Goal: Information Seeking & Learning: Learn about a topic

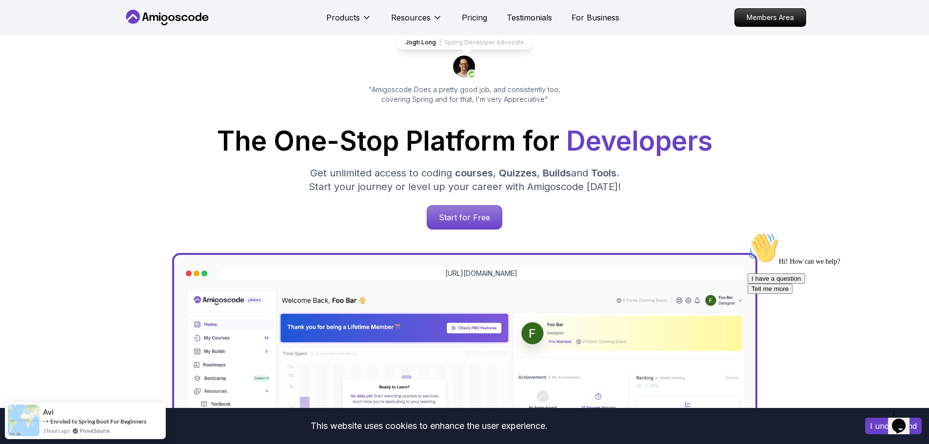
scroll to position [61, 0]
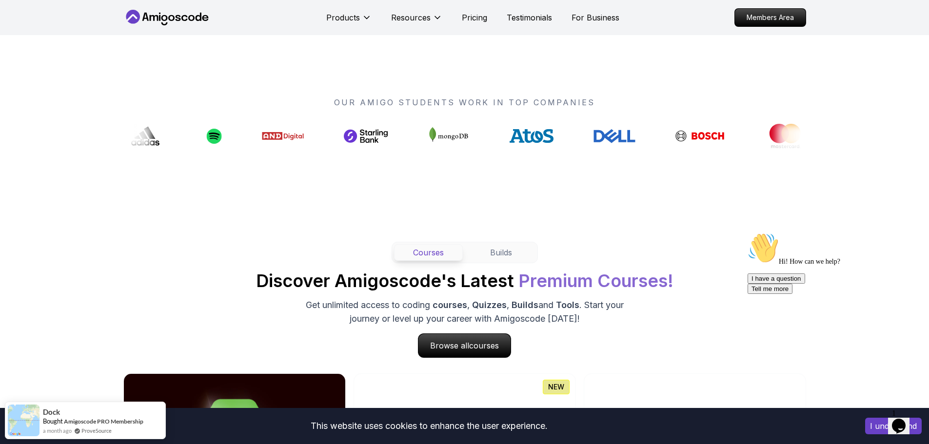
scroll to position [713, 0]
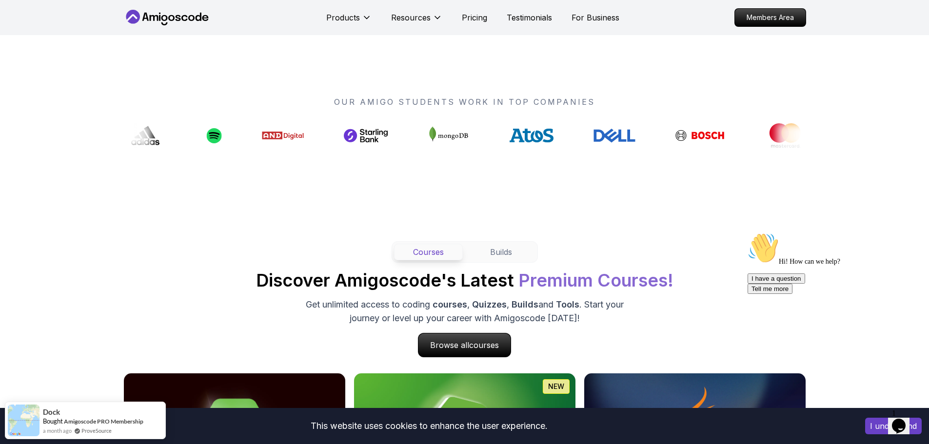
drag, startPoint x: 479, startPoint y: 138, endPoint x: 428, endPoint y: 144, distance: 51.1
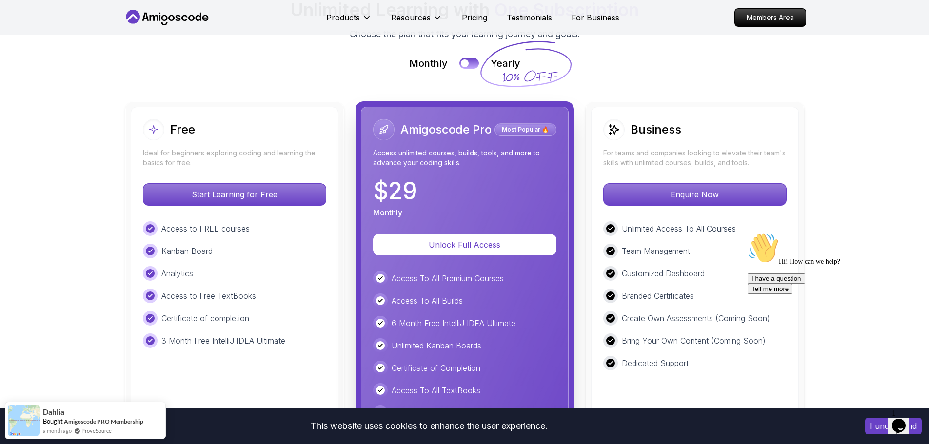
scroll to position [2192, 0]
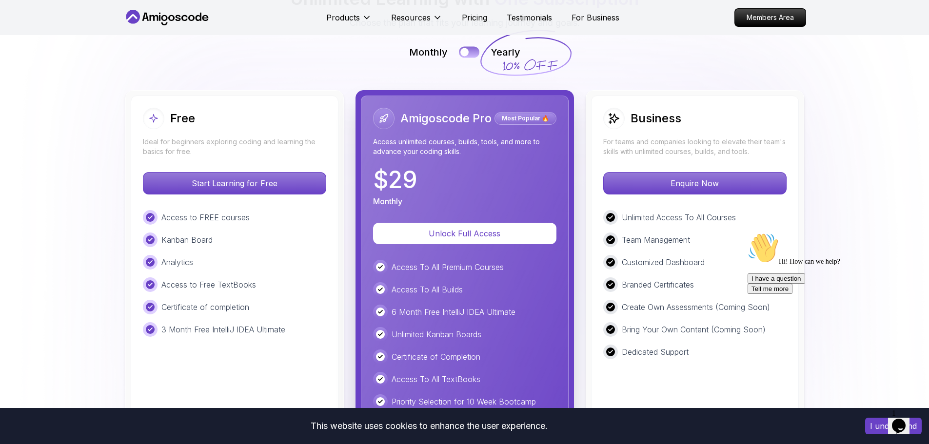
click at [473, 53] on button at bounding box center [469, 51] width 20 height 11
click at [470, 53] on div at bounding box center [474, 52] width 8 height 8
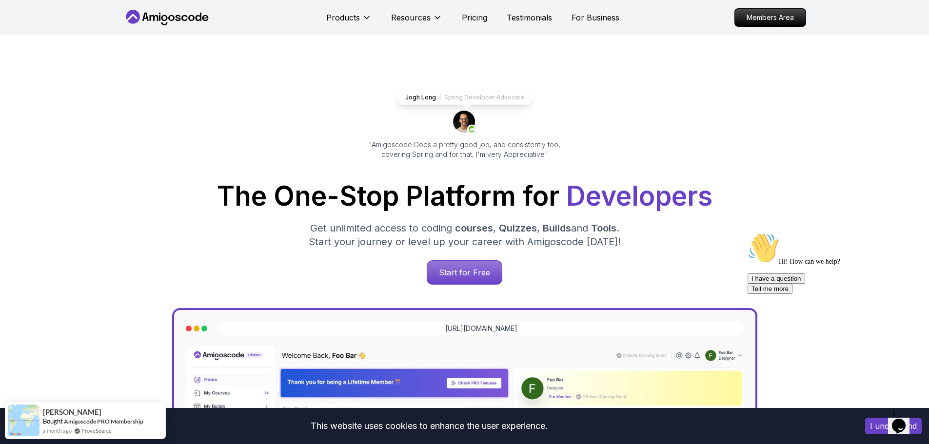
scroll to position [0, 0]
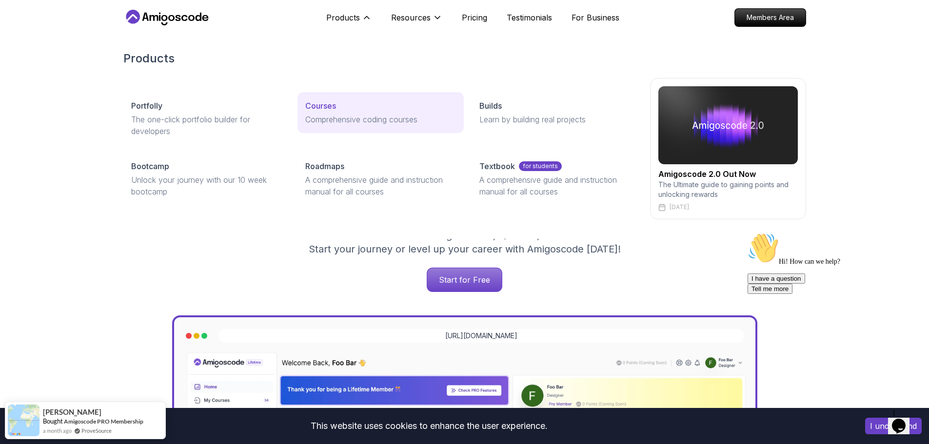
click at [300, 119] on link "Courses Comprehensive coding courses" at bounding box center [380, 112] width 166 height 41
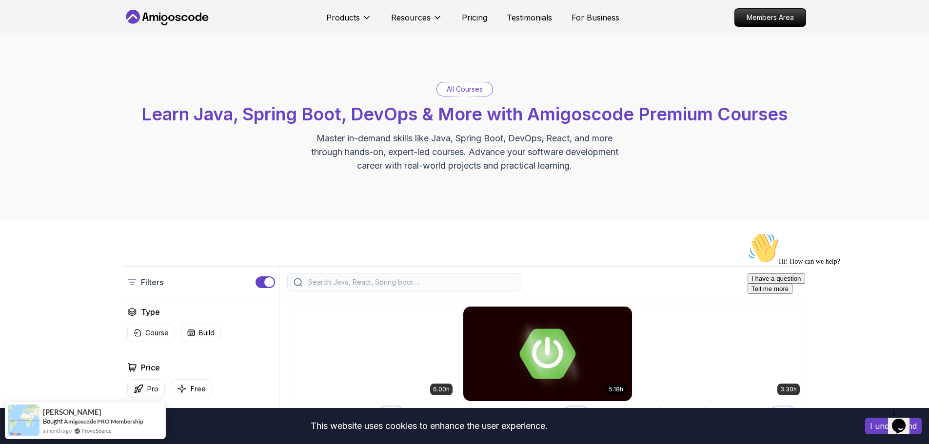
scroll to position [203, 0]
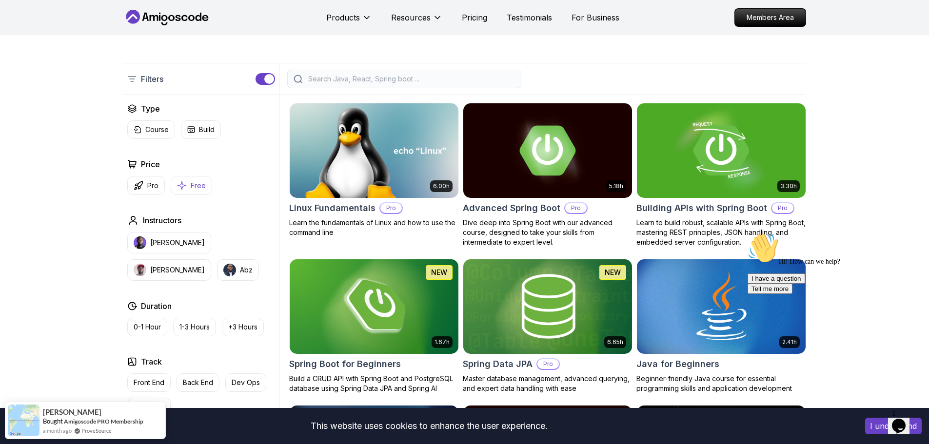
click at [196, 187] on p "Free" at bounding box center [198, 186] width 15 height 10
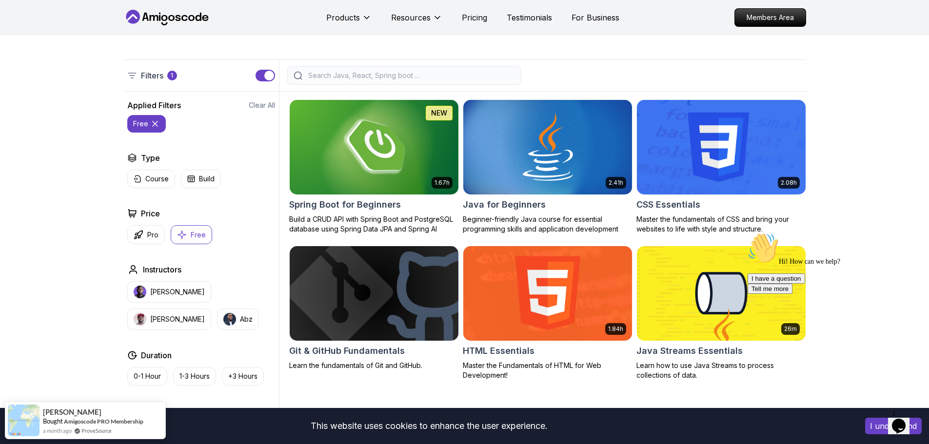
scroll to position [206, 0]
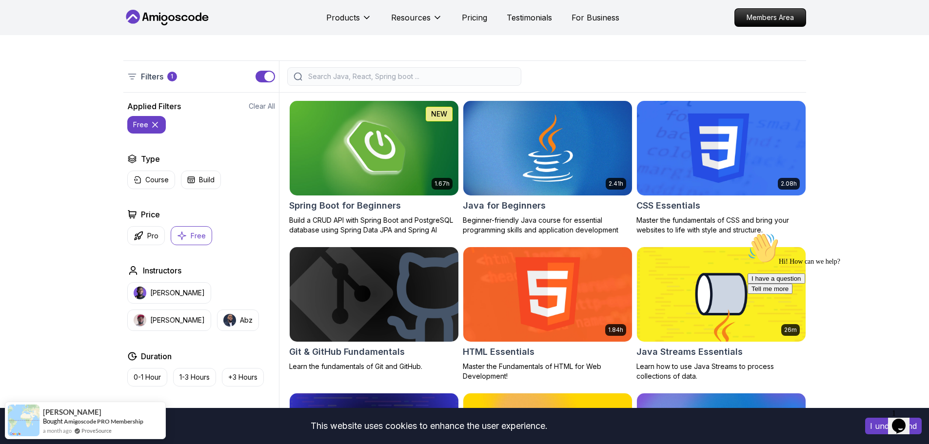
click at [154, 126] on icon at bounding box center [155, 125] width 10 height 10
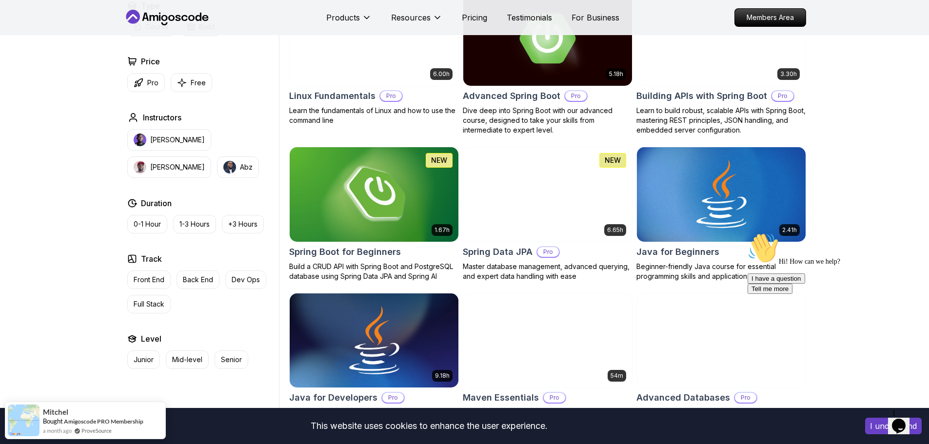
scroll to position [315, 0]
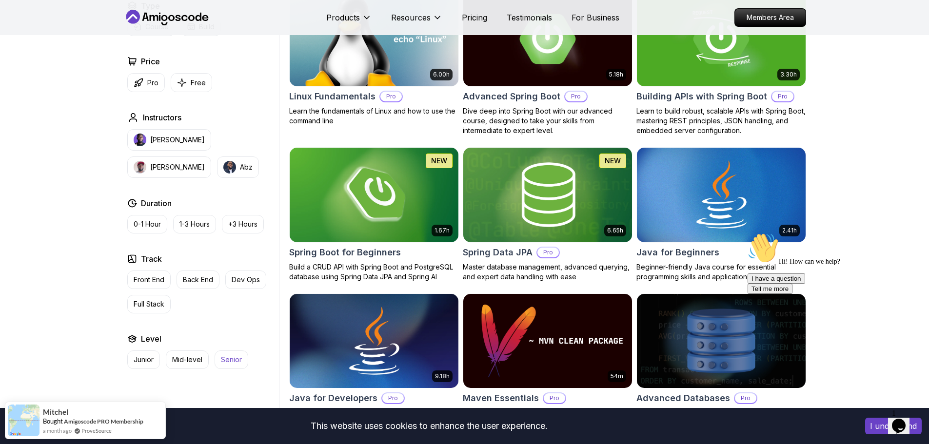
click at [229, 357] on p "Senior" at bounding box center [231, 360] width 21 height 10
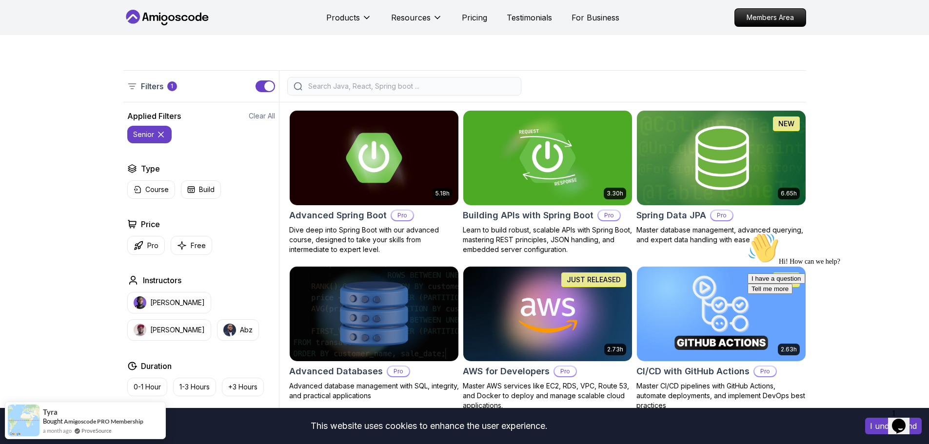
scroll to position [198, 0]
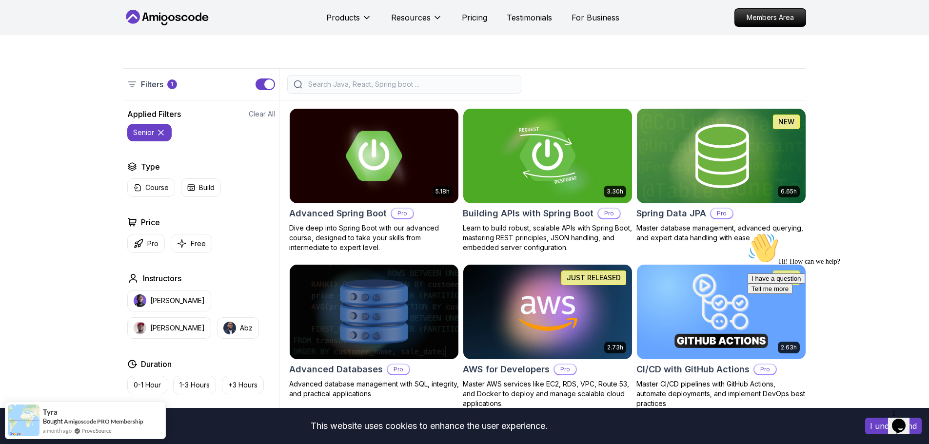
click at [163, 130] on icon at bounding box center [160, 132] width 5 height 5
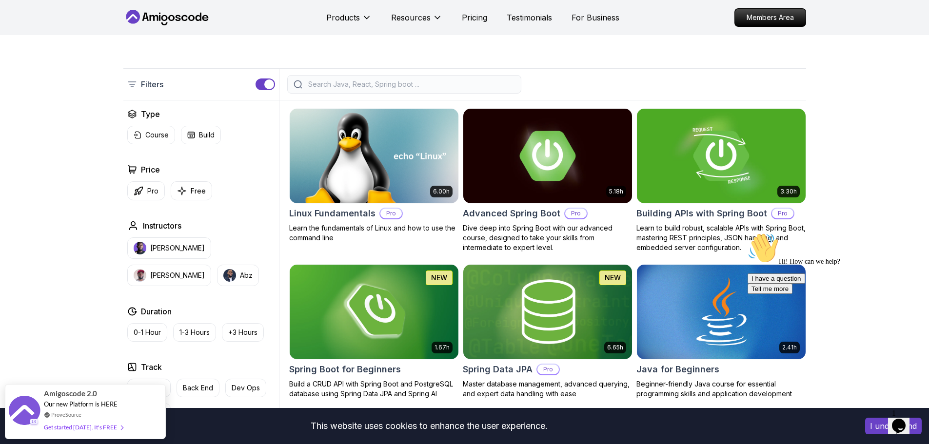
click at [748, 233] on icon "Chat attention grabber" at bounding box center [748, 233] width 0 height 0
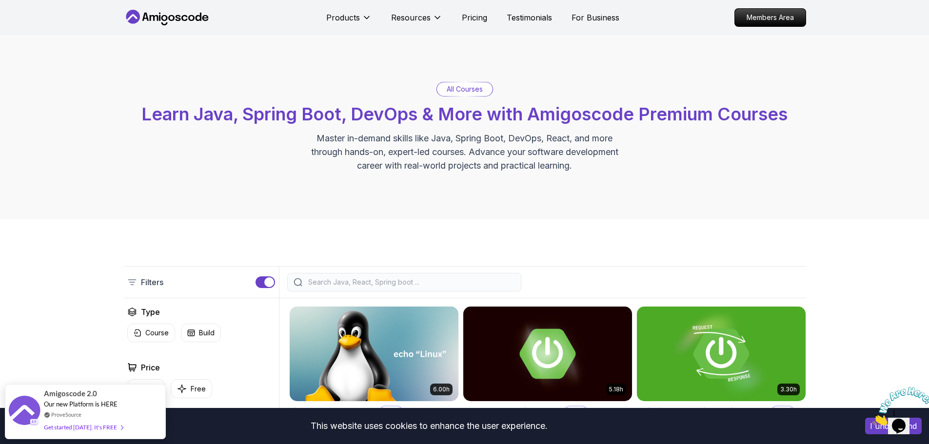
click at [118, 23] on div "Products Resources Pricing Testimonials For Business Members Area" at bounding box center [464, 17] width 929 height 35
